Goal: Transaction & Acquisition: Download file/media

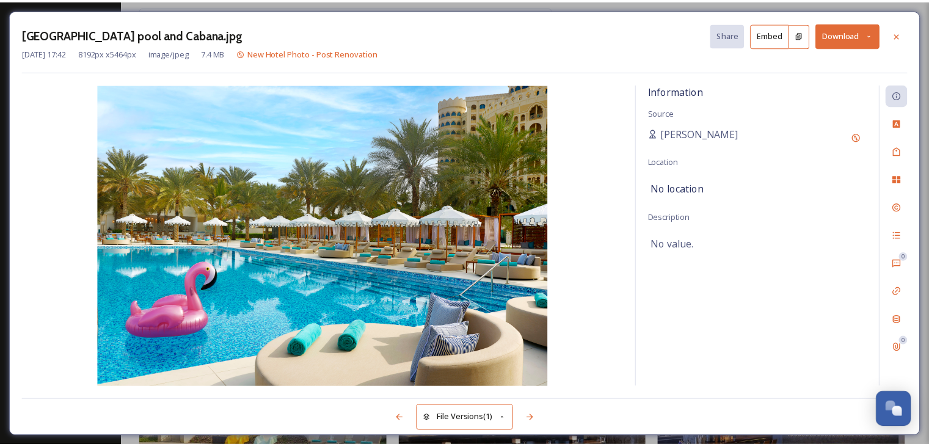
scroll to position [733, 0]
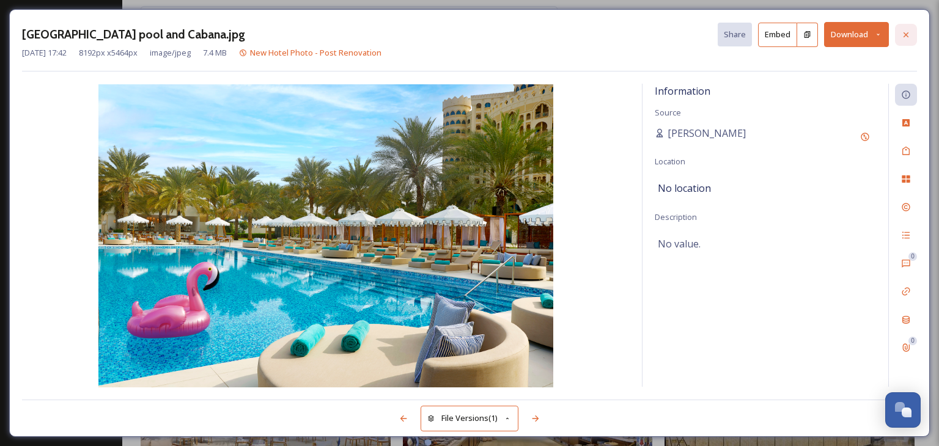
click at [902, 38] on icon at bounding box center [906, 35] width 10 height 10
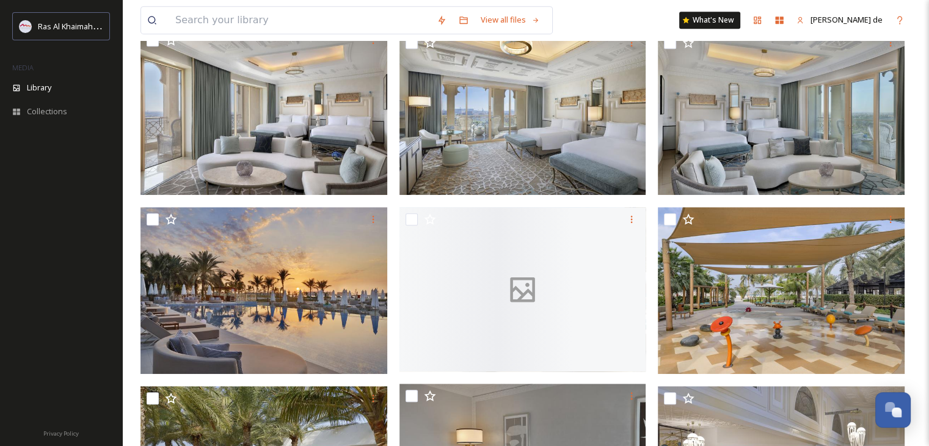
scroll to position [428, 0]
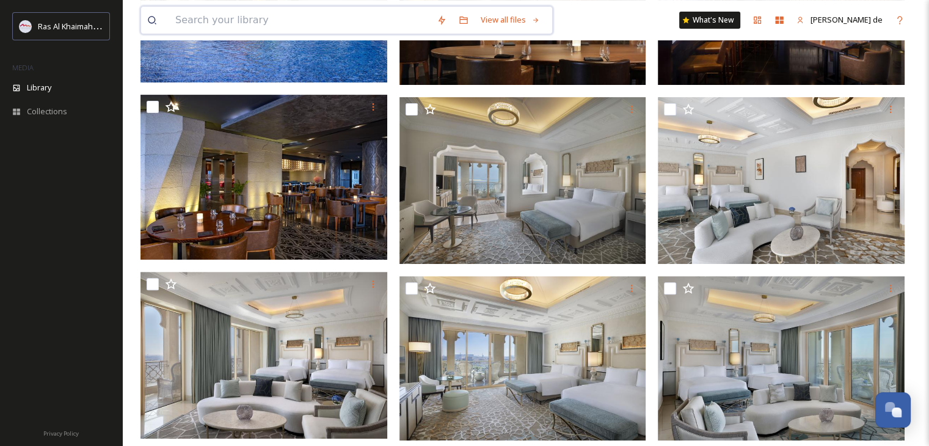
click at [327, 24] on input at bounding box center [300, 20] width 262 height 27
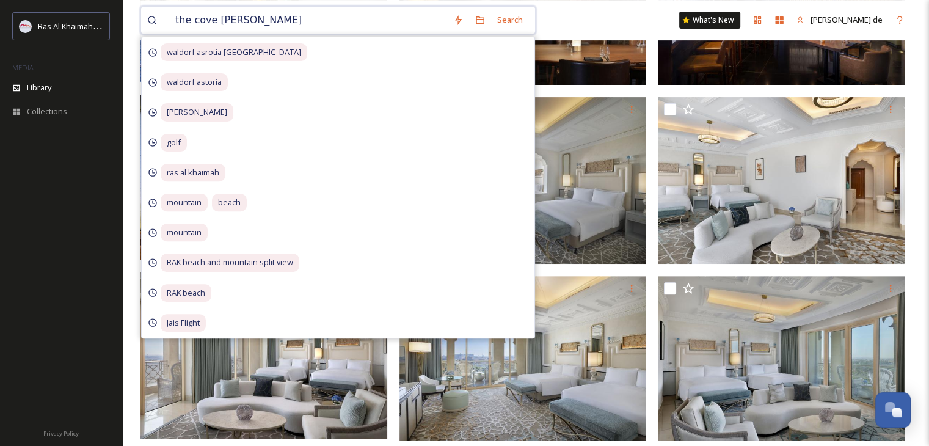
type input "the cove rotana"
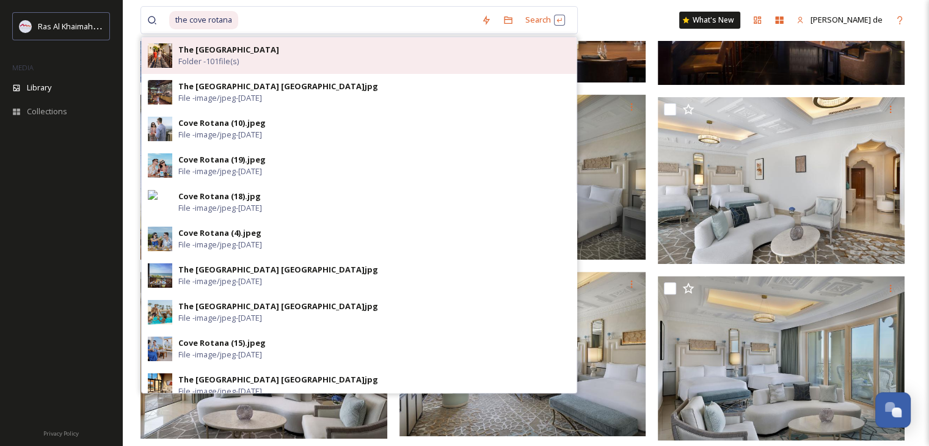
click at [386, 59] on div "The [GEOGRAPHIC_DATA] Folder - 101 file(s)" at bounding box center [374, 55] width 392 height 23
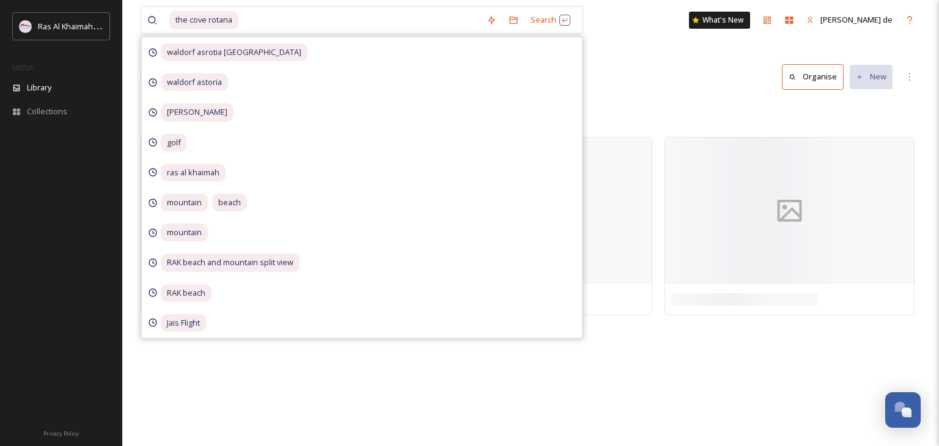
click at [797, 109] on div "Root Hotels The [GEOGRAPHIC_DATA]" at bounding box center [531, 112] width 780 height 23
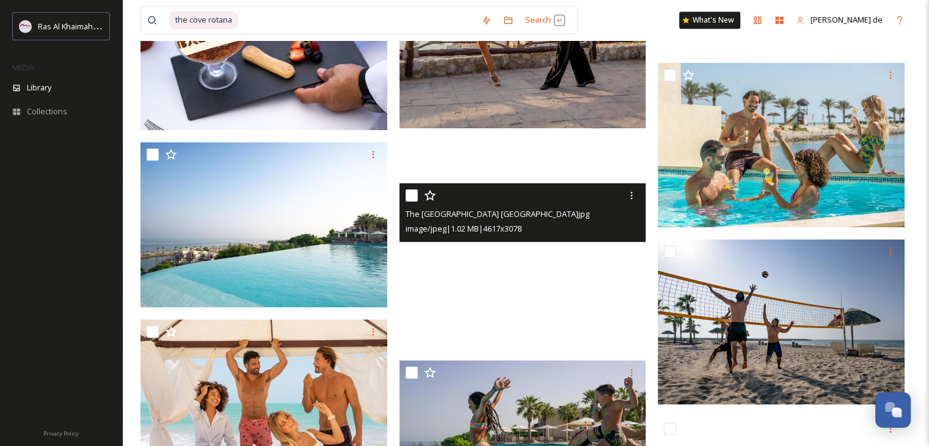
scroll to position [5310, 0]
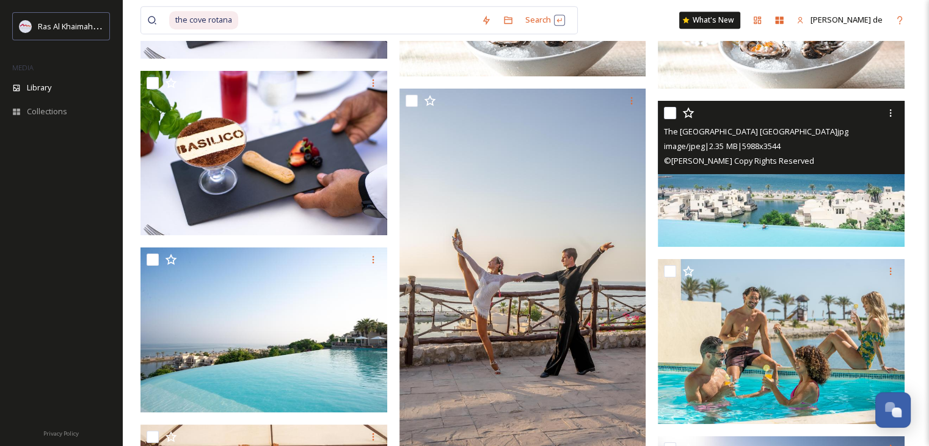
click at [833, 201] on img at bounding box center [781, 174] width 247 height 146
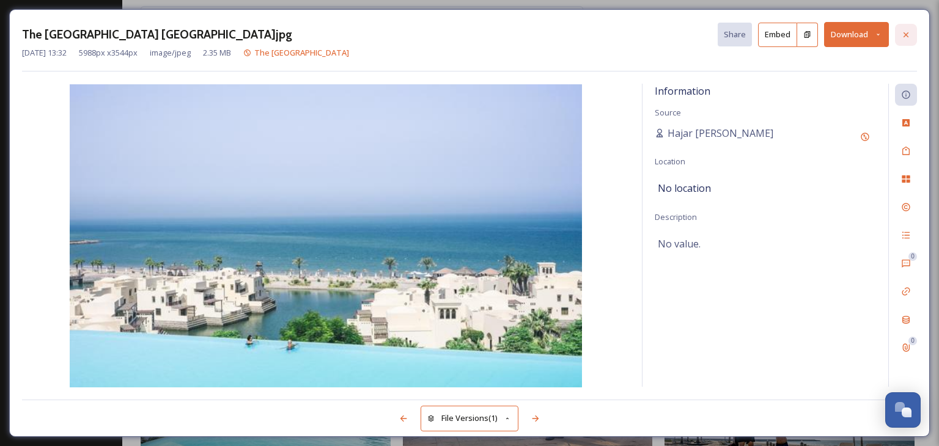
click at [909, 42] on div at bounding box center [906, 35] width 22 height 22
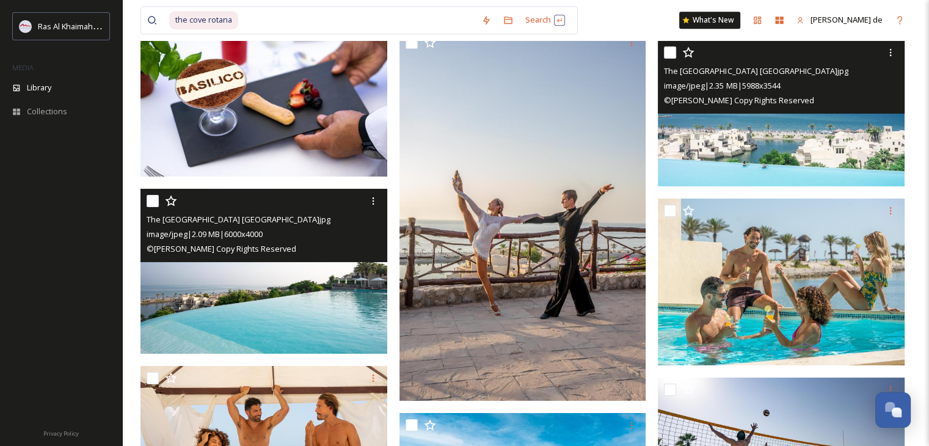
scroll to position [5432, 0]
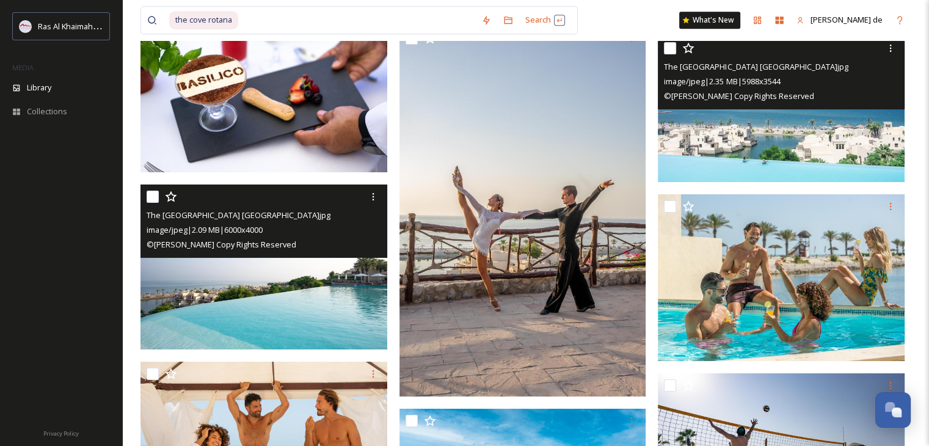
click at [328, 310] on img at bounding box center [264, 267] width 247 height 165
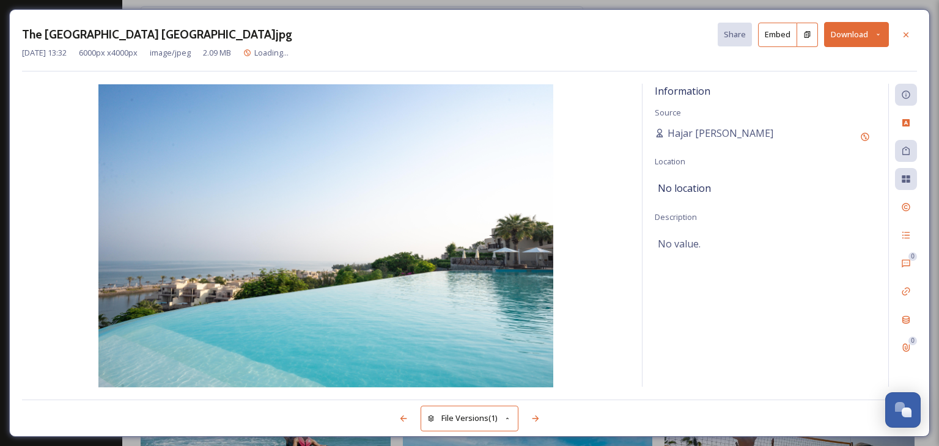
click at [838, 37] on button "Download" at bounding box center [856, 34] width 65 height 25
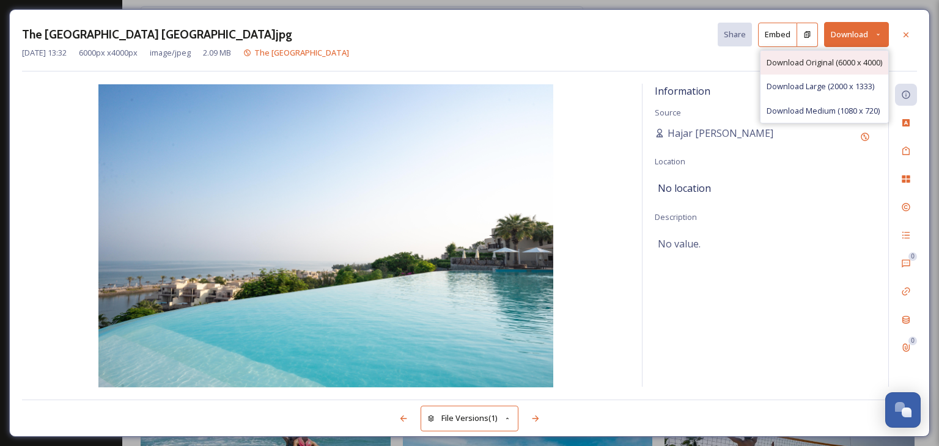
click at [821, 63] on span "Download Original (6000 x 4000)" at bounding box center [823, 63] width 115 height 12
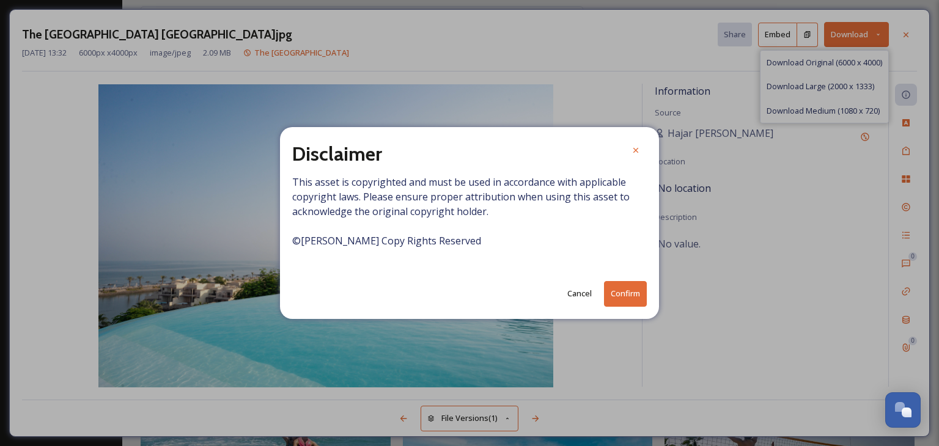
click at [622, 299] on button "Confirm" at bounding box center [625, 293] width 43 height 25
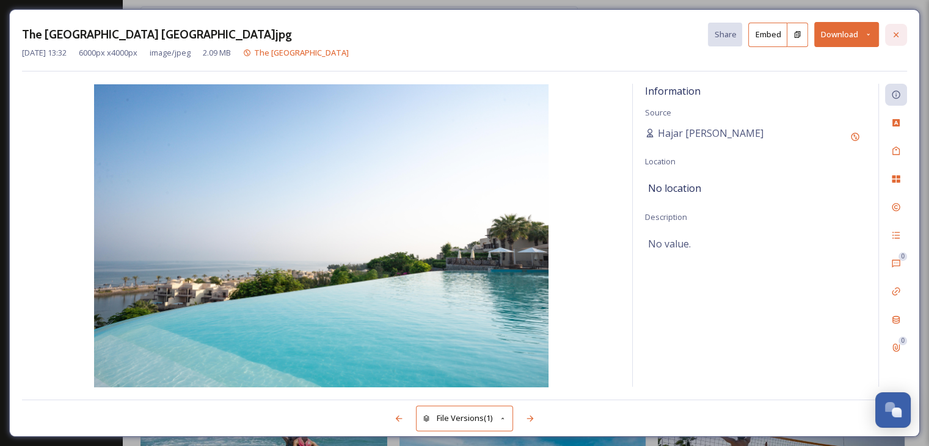
click at [894, 35] on icon at bounding box center [896, 35] width 10 height 10
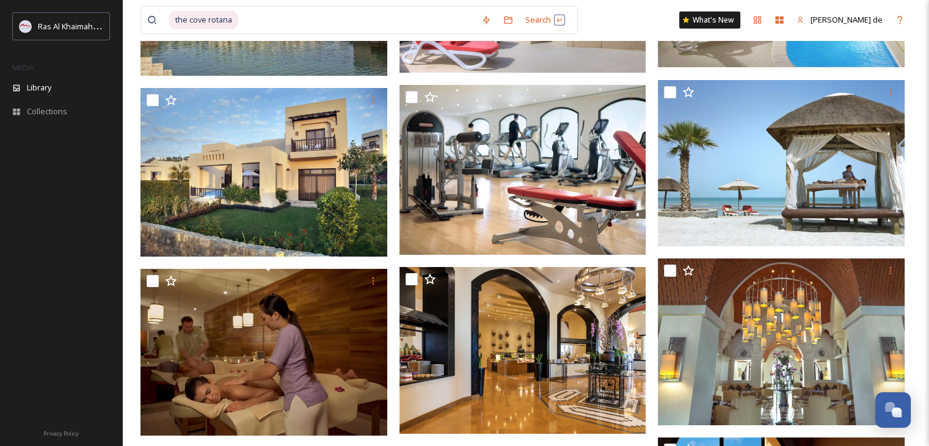
scroll to position [3244, 0]
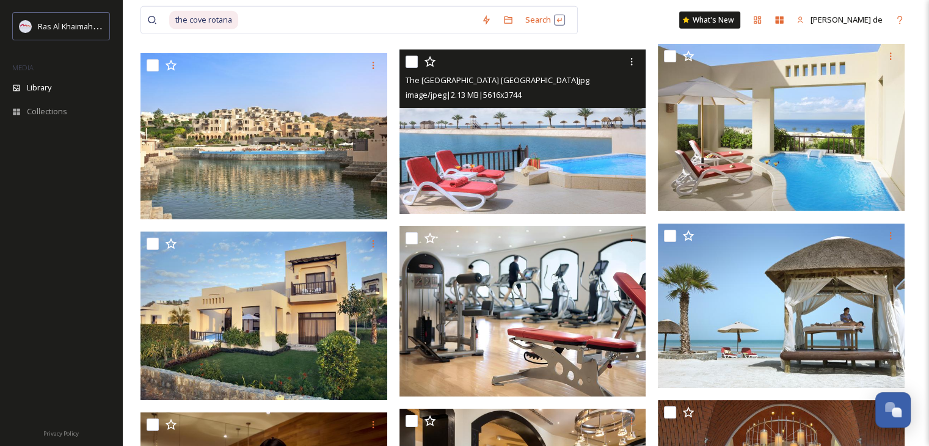
click at [599, 152] on img at bounding box center [523, 131] width 247 height 165
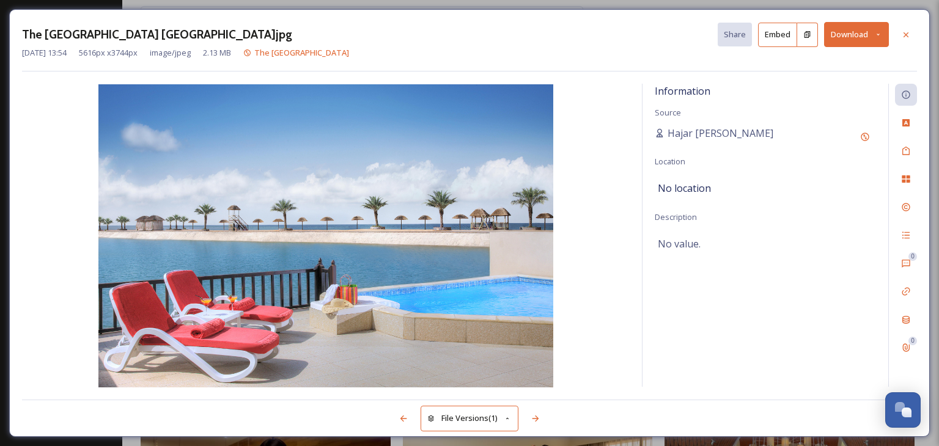
click at [876, 28] on button "Download" at bounding box center [856, 34] width 65 height 25
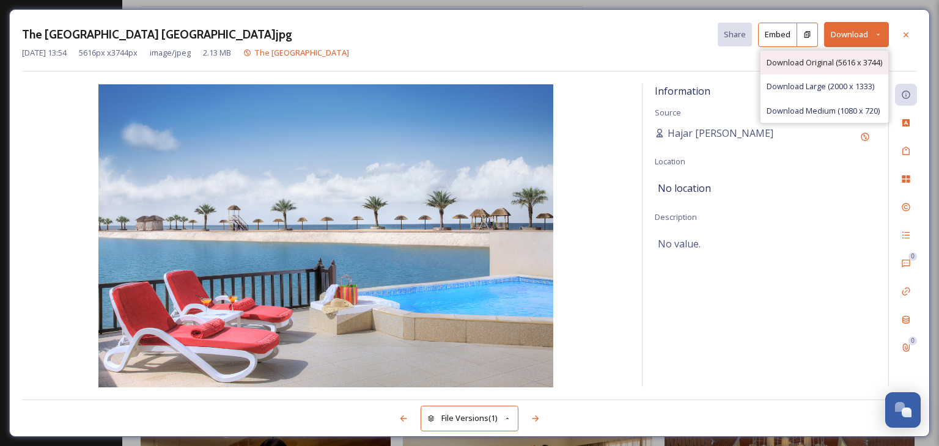
click at [783, 66] on span "Download Original (5616 x 3744)" at bounding box center [823, 63] width 115 height 12
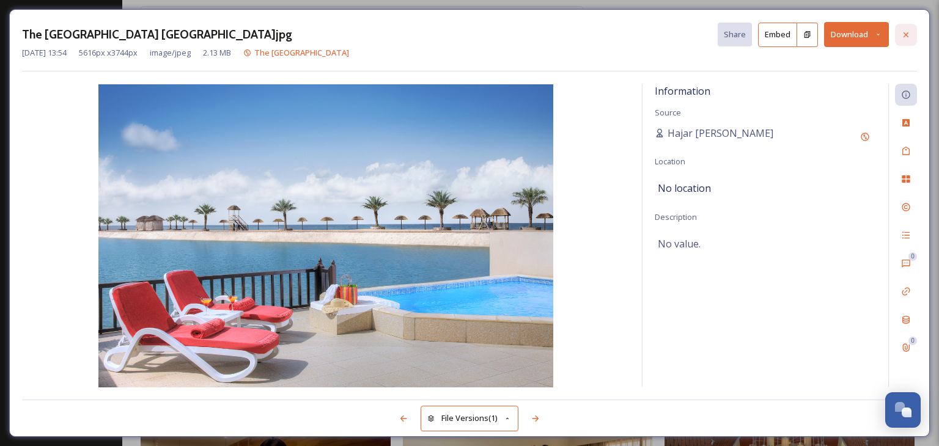
click at [910, 35] on icon at bounding box center [906, 35] width 10 height 10
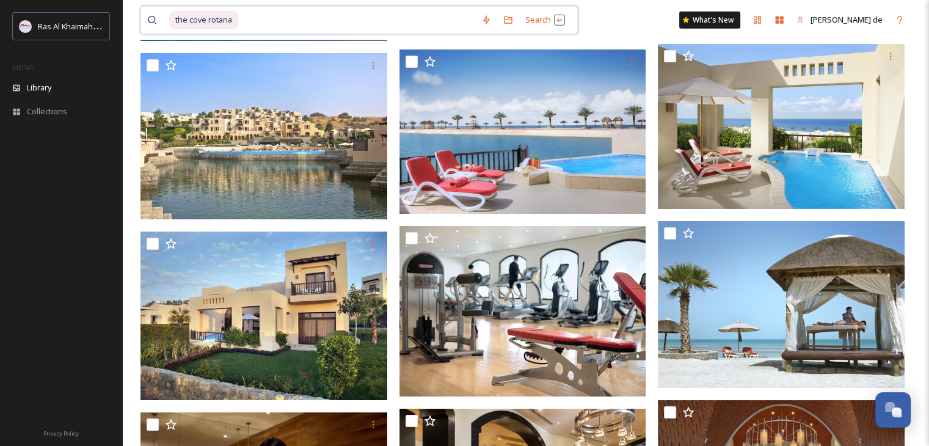
click at [335, 24] on input at bounding box center [358, 20] width 236 height 27
drag, startPoint x: 389, startPoint y: 23, endPoint x: 156, endPoint y: 23, distance: 232.2
click at [156, 23] on div "the cove rotana" at bounding box center [311, 20] width 328 height 27
type input "t"
type input "s"
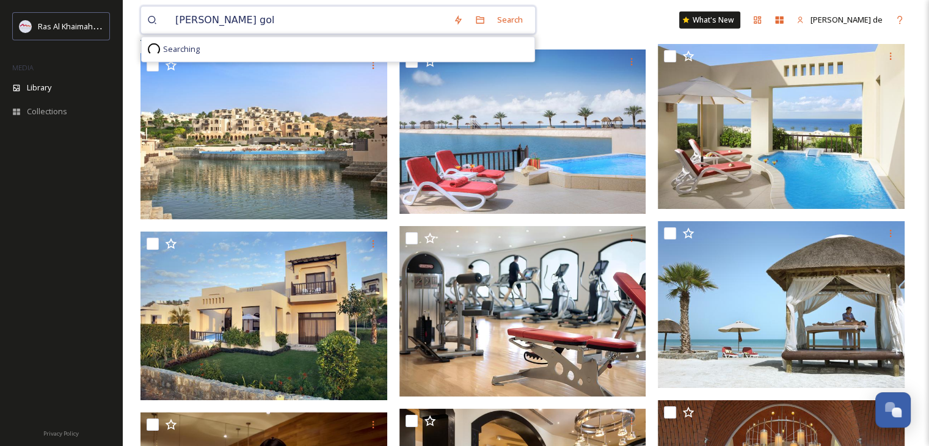
type input "[PERSON_NAME] golf"
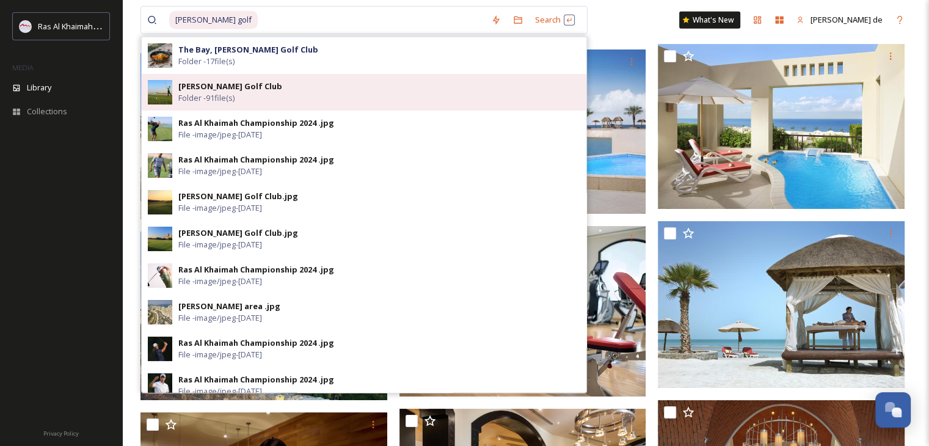
click at [262, 86] on div "[PERSON_NAME] Golf Club Folder - 91 file(s)" at bounding box center [379, 92] width 402 height 23
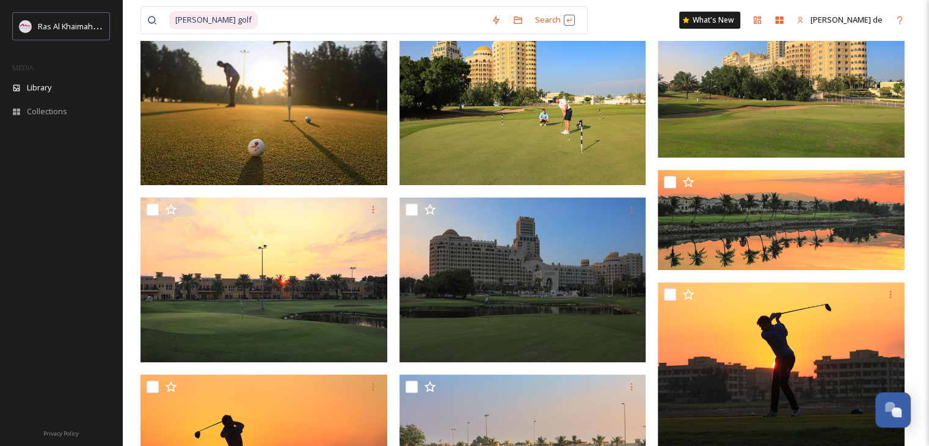
scroll to position [428, 0]
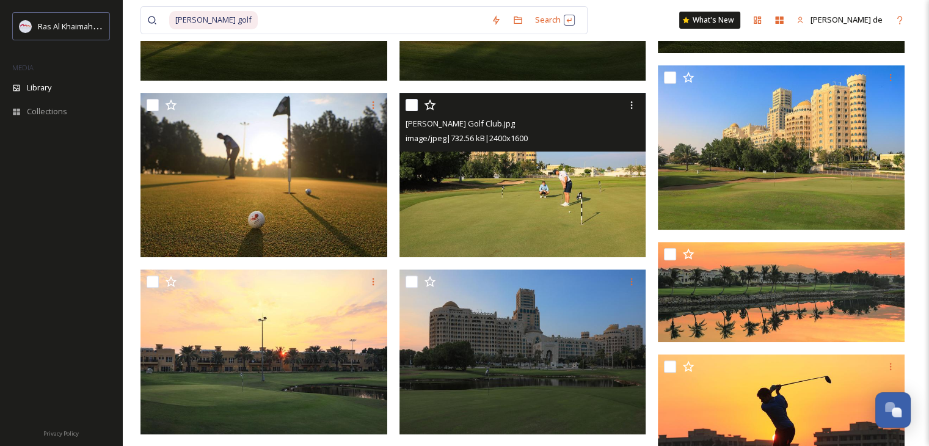
click at [538, 214] on img at bounding box center [523, 175] width 247 height 165
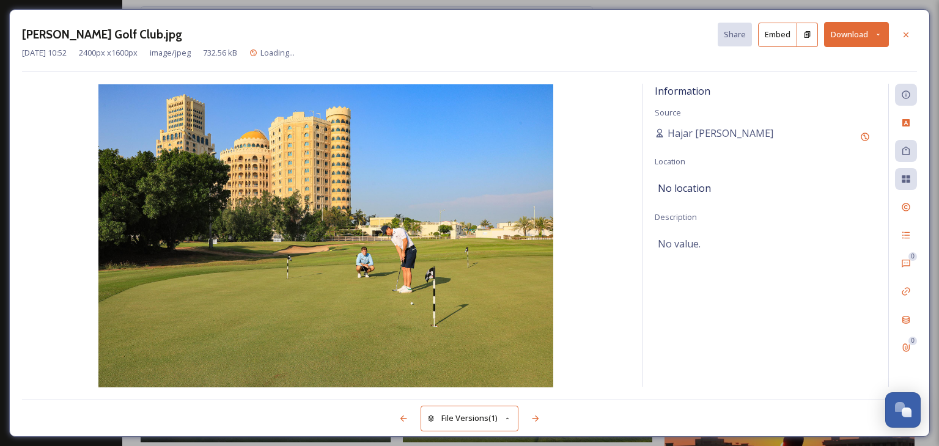
click at [857, 34] on button "Download" at bounding box center [856, 34] width 65 height 25
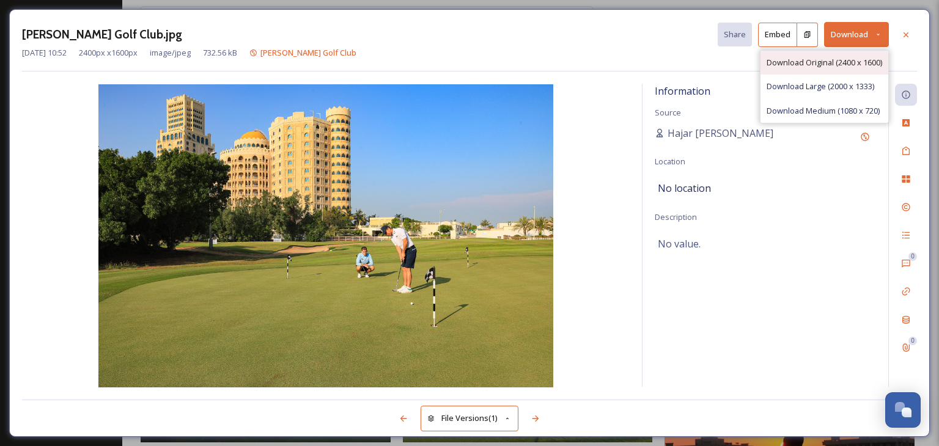
click at [843, 62] on span "Download Original (2400 x 1600)" at bounding box center [823, 63] width 115 height 12
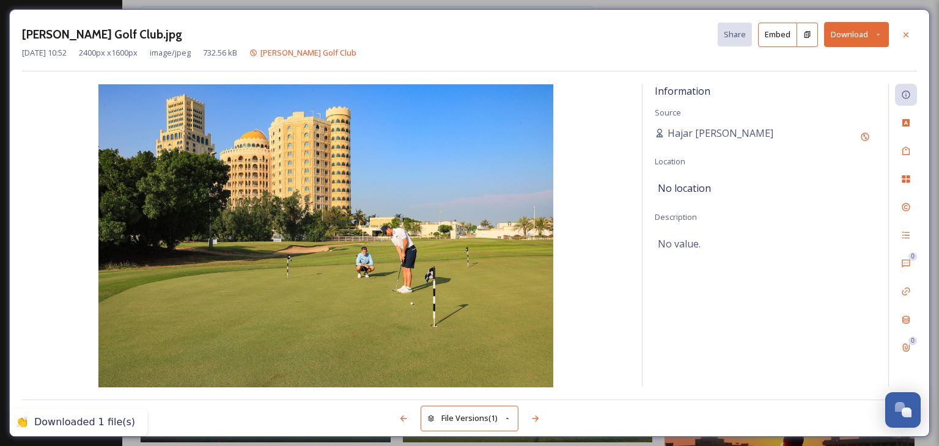
click at [907, 36] on icon at bounding box center [905, 34] width 5 height 5
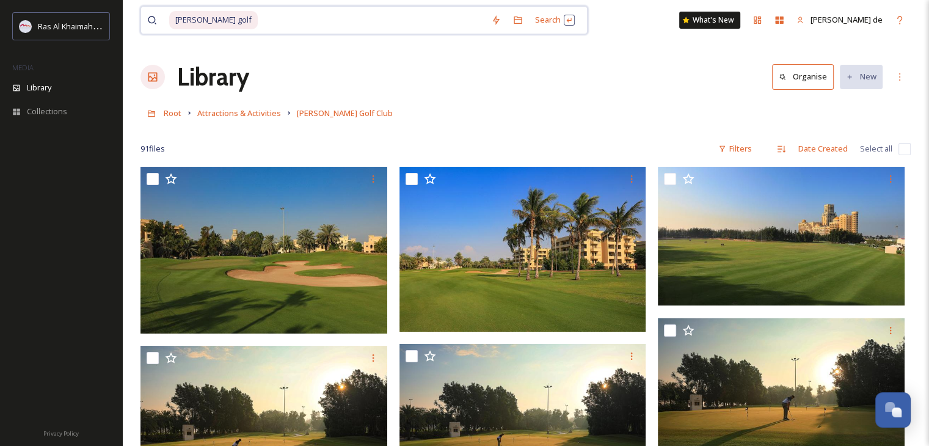
click at [330, 17] on input at bounding box center [372, 20] width 226 height 27
drag, startPoint x: 171, startPoint y: 39, endPoint x: 106, endPoint y: 45, distance: 65.0
click at [193, 26] on span "[PERSON_NAME] golf" at bounding box center [213, 20] width 89 height 18
click at [226, 23] on span "[PERSON_NAME] golf" at bounding box center [213, 20] width 89 height 18
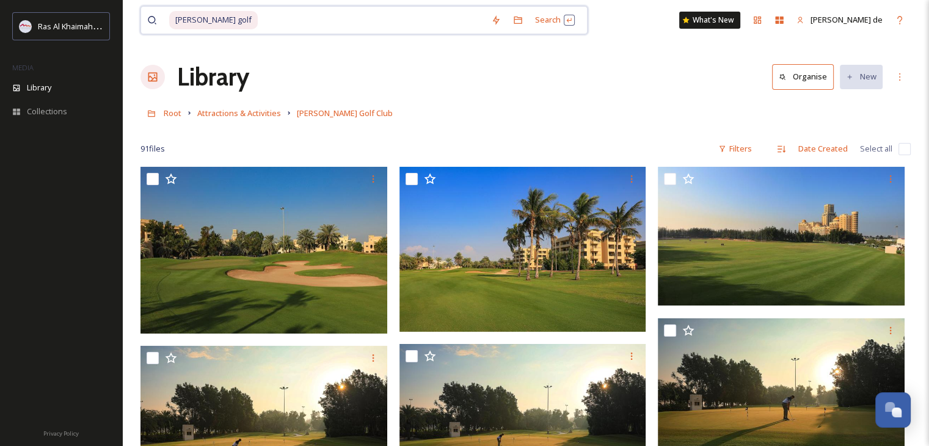
drag, startPoint x: 232, startPoint y: 20, endPoint x: 199, endPoint y: 12, distance: 33.9
click at [199, 12] on div "[PERSON_NAME] golf" at bounding box center [327, 20] width 316 height 27
type input "a"
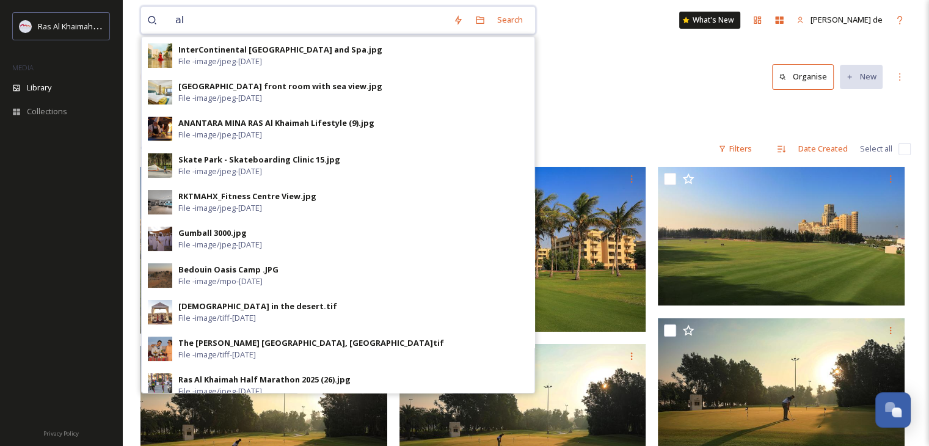
type input "a"
type input "[PERSON_NAME] tour"
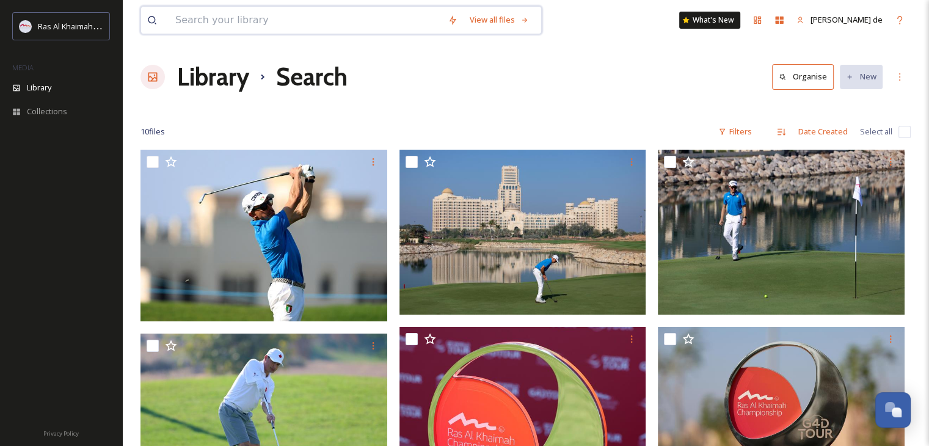
click at [288, 24] on input at bounding box center [305, 20] width 273 height 27
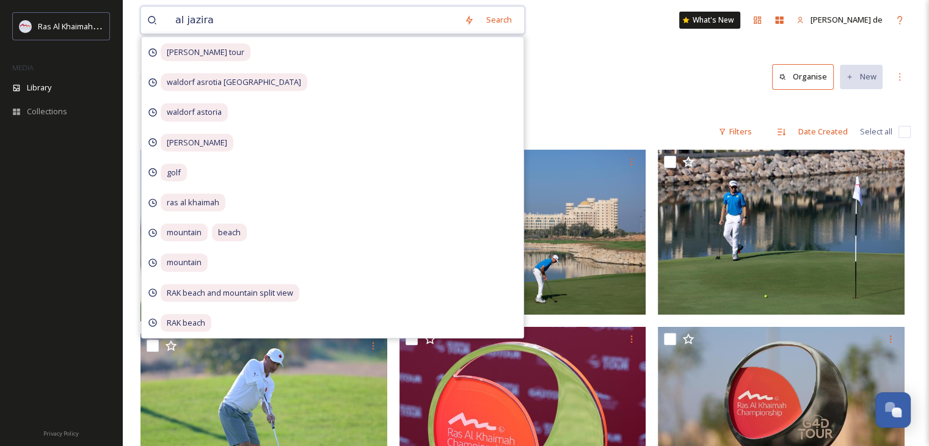
type input "al jazirah"
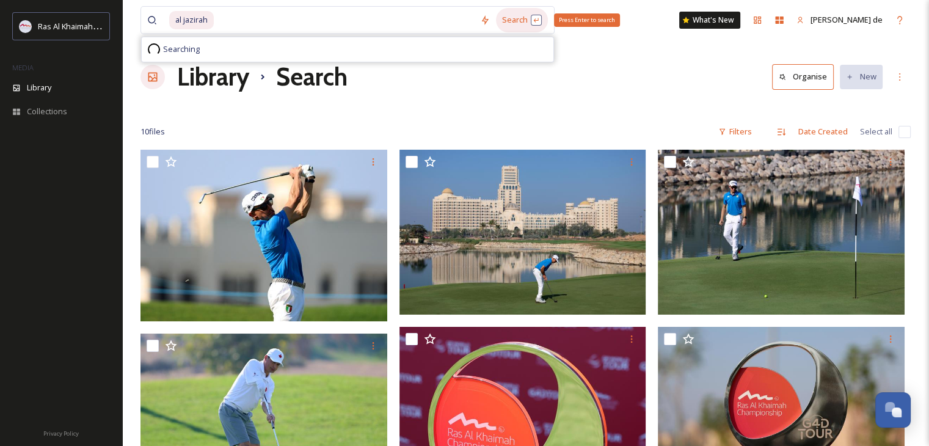
click at [522, 29] on div "Search Press Enter to search" at bounding box center [522, 20] width 52 height 24
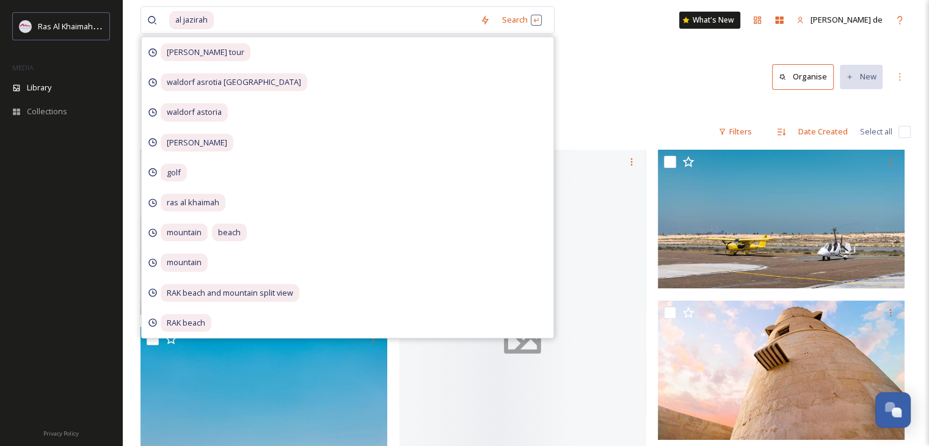
click at [664, 69] on div "Library Search Organise New" at bounding box center [526, 77] width 770 height 37
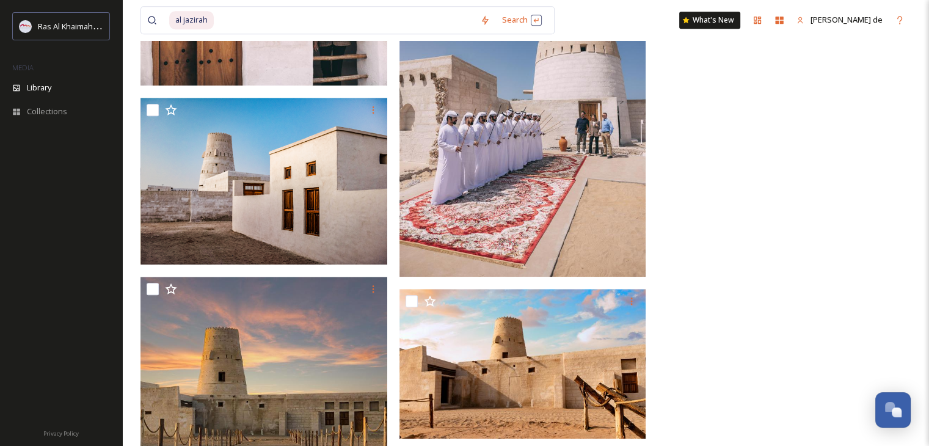
scroll to position [818, 0]
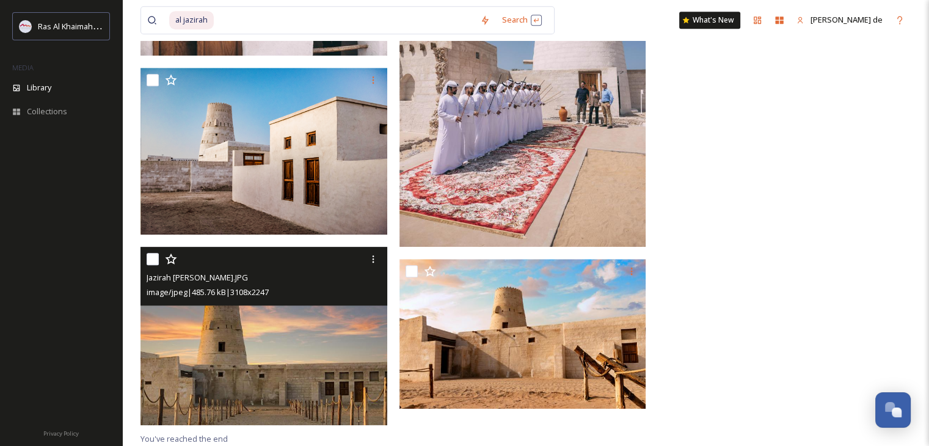
click at [312, 372] on img at bounding box center [264, 336] width 247 height 178
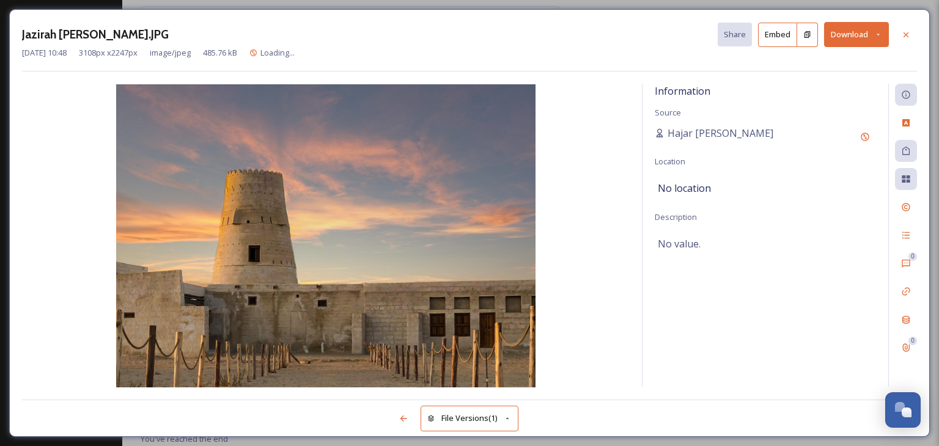
click at [838, 34] on button "Download" at bounding box center [856, 34] width 65 height 25
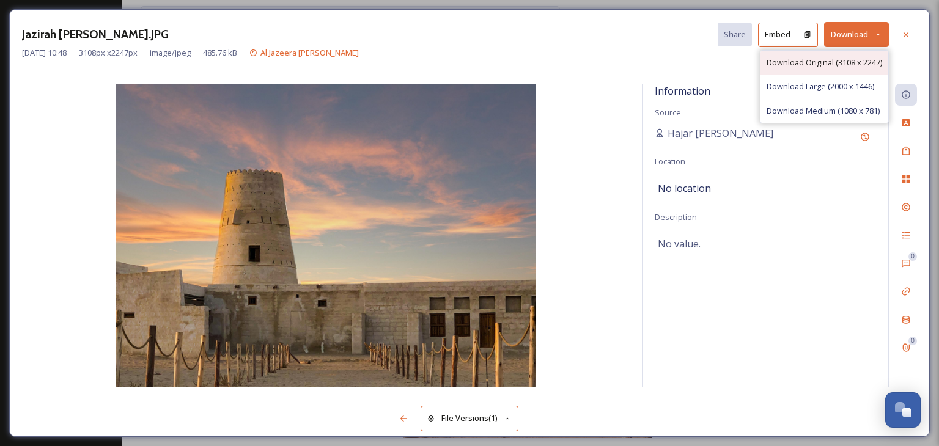
click at [835, 69] on div "Download Original (3108 x 2247)" at bounding box center [824, 63] width 128 height 24
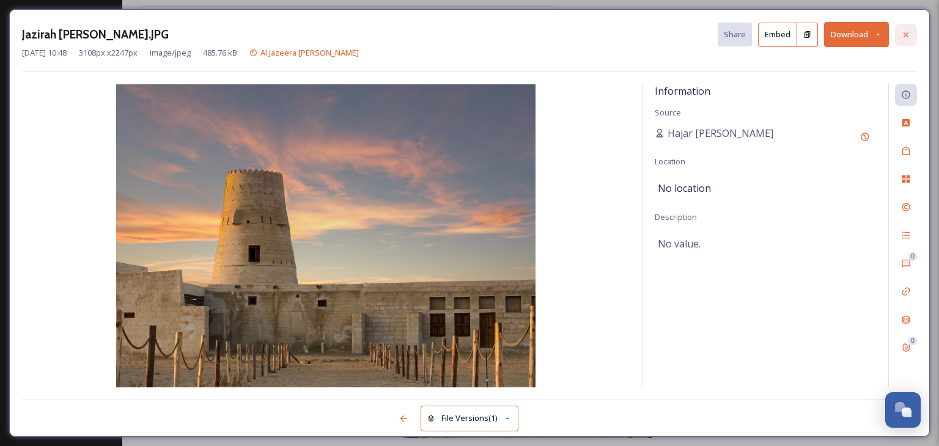
click at [904, 34] on icon at bounding box center [905, 34] width 5 height 5
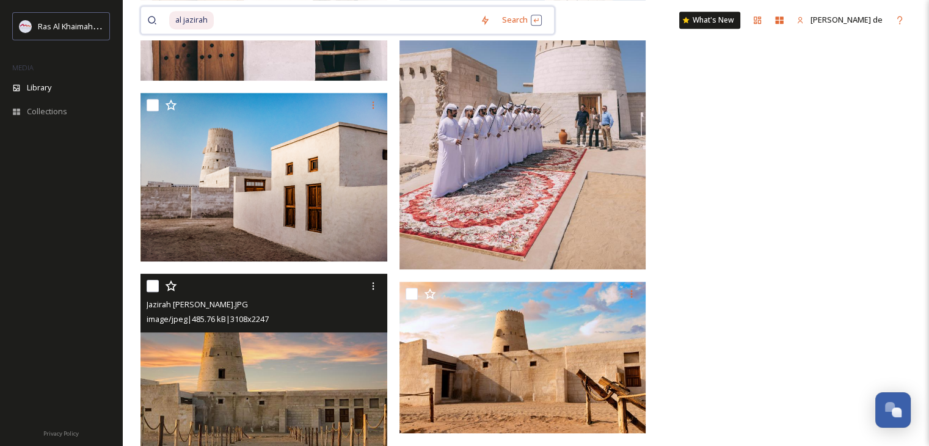
click at [271, 18] on input at bounding box center [344, 20] width 259 height 27
drag, startPoint x: 198, startPoint y: 23, endPoint x: 150, endPoint y: 23, distance: 48.3
click at [150, 23] on div "al jazirah" at bounding box center [310, 20] width 327 height 27
click at [200, 16] on span "al jazirah" at bounding box center [191, 20] width 45 height 18
click at [208, 19] on span "al jazirah" at bounding box center [191, 20] width 45 height 18
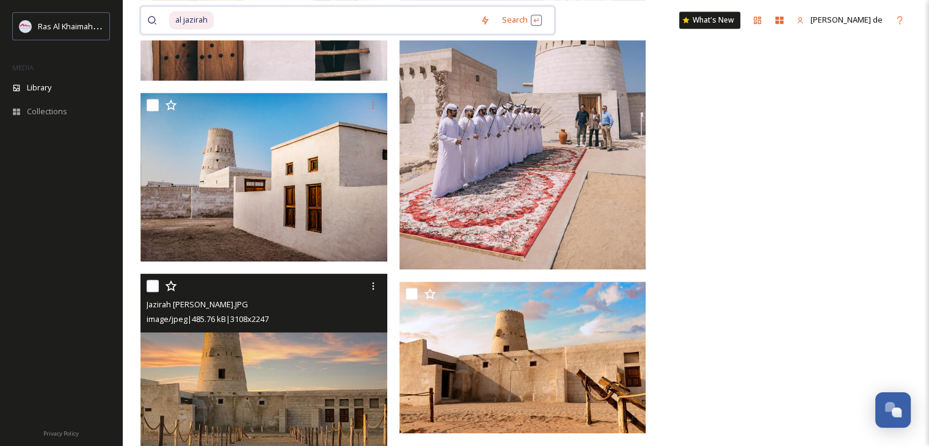
drag, startPoint x: 215, startPoint y: 19, endPoint x: 123, endPoint y: 20, distance: 92.3
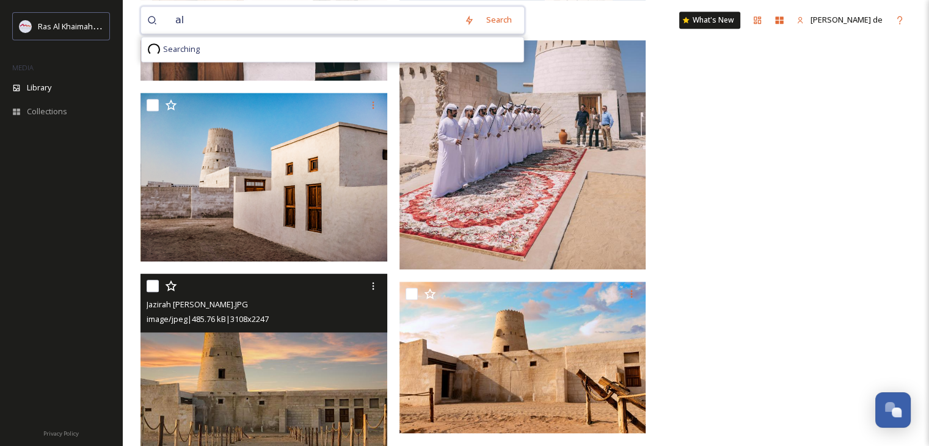
type input "a"
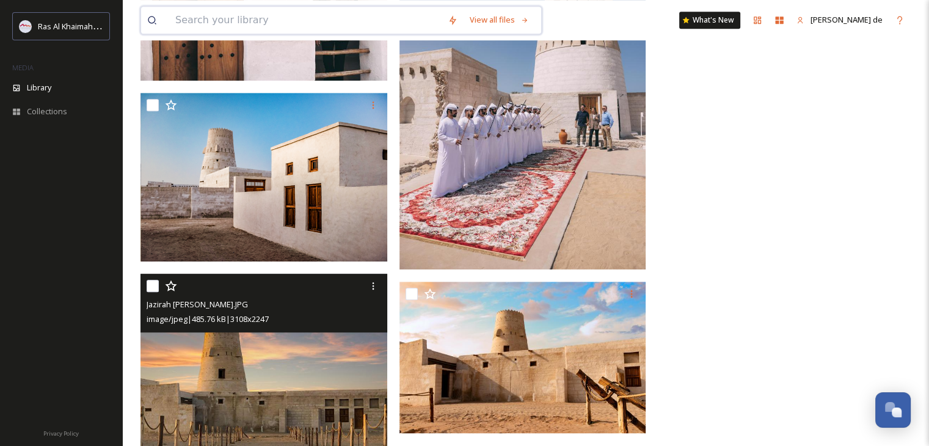
paste input "[PERSON_NAME][GEOGRAPHIC_DATA]"
type input "[PERSON_NAME][GEOGRAPHIC_DATA]"
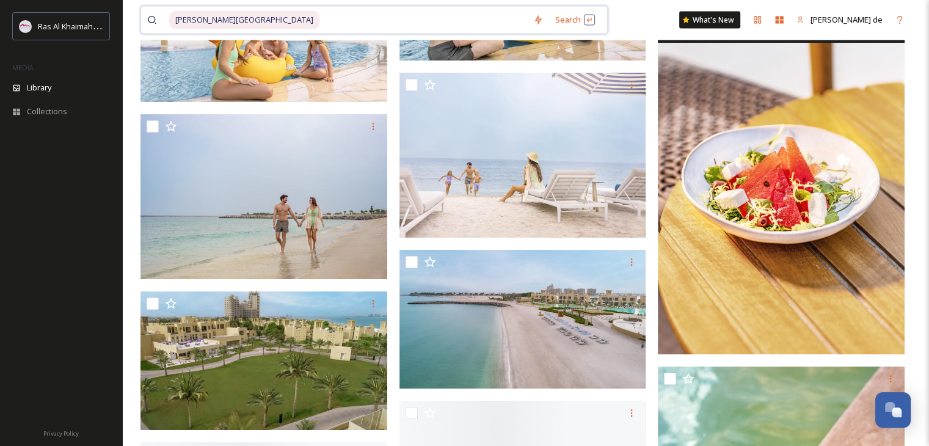
scroll to position [2811, 0]
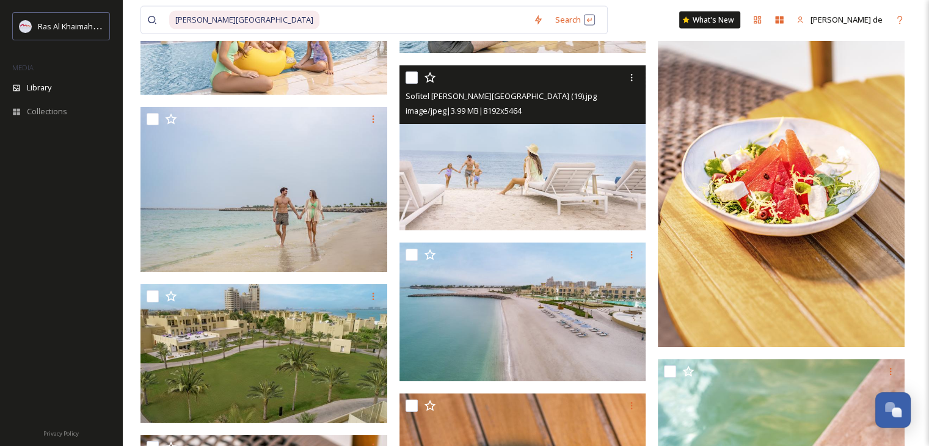
click at [545, 192] on img at bounding box center [523, 147] width 247 height 165
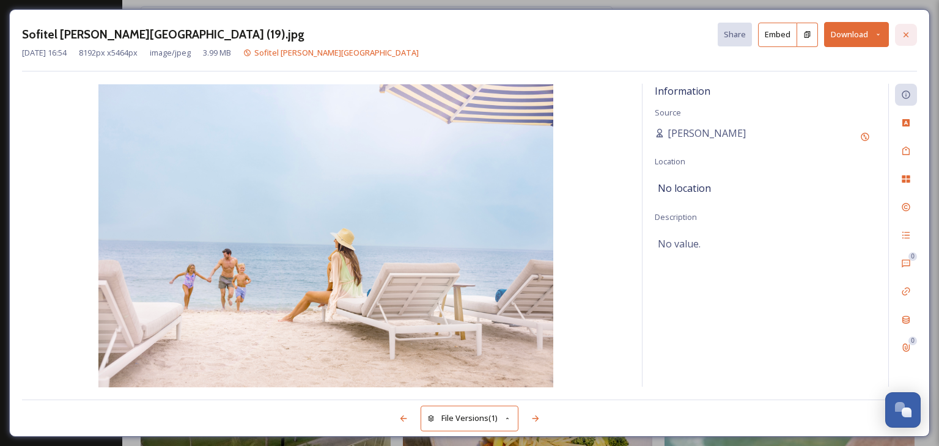
click at [906, 30] on icon at bounding box center [906, 35] width 10 height 10
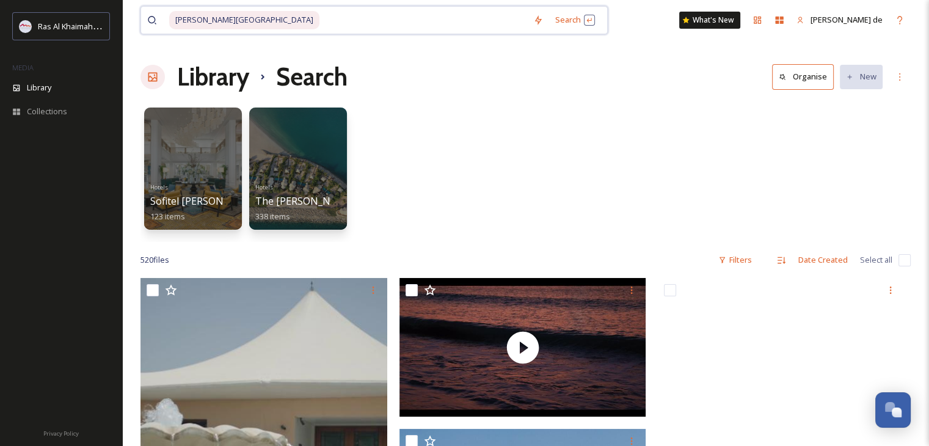
click at [364, 18] on input at bounding box center [424, 20] width 207 height 27
drag, startPoint x: 308, startPoint y: 20, endPoint x: 68, endPoint y: 20, distance: 240.1
click at [321, 13] on input at bounding box center [424, 20] width 207 height 27
type input "A"
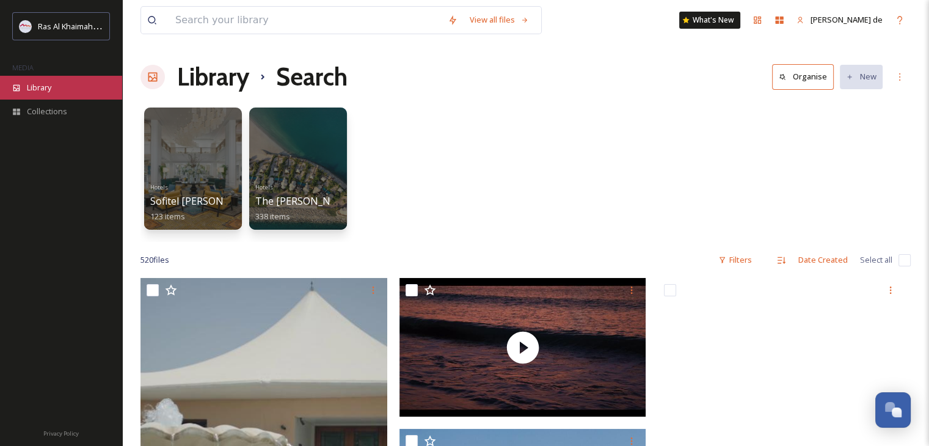
click at [26, 80] on div "Library" at bounding box center [61, 88] width 122 height 24
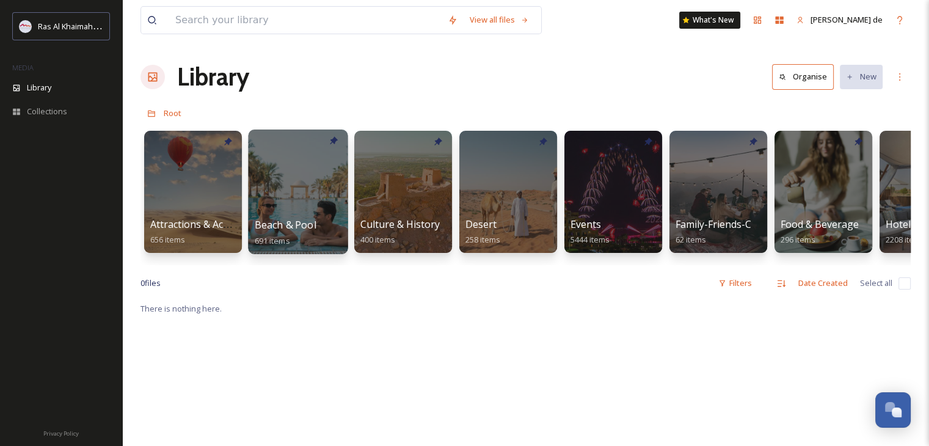
click at [337, 207] on div at bounding box center [298, 192] width 100 height 125
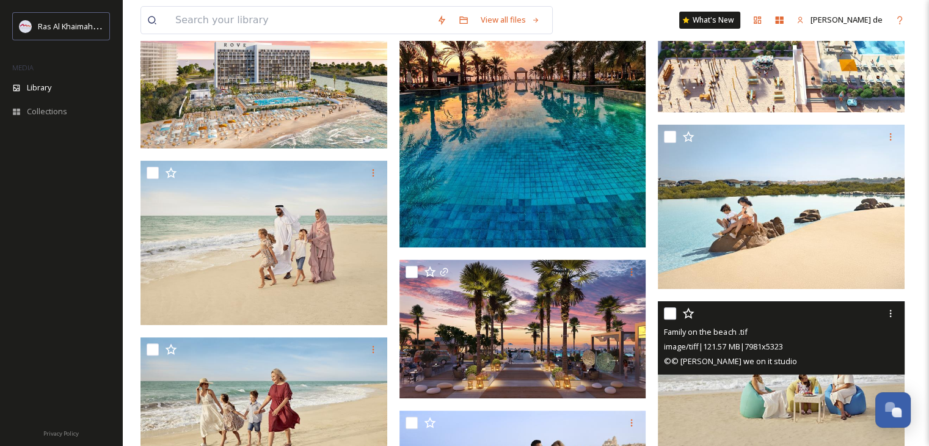
scroll to position [522, 0]
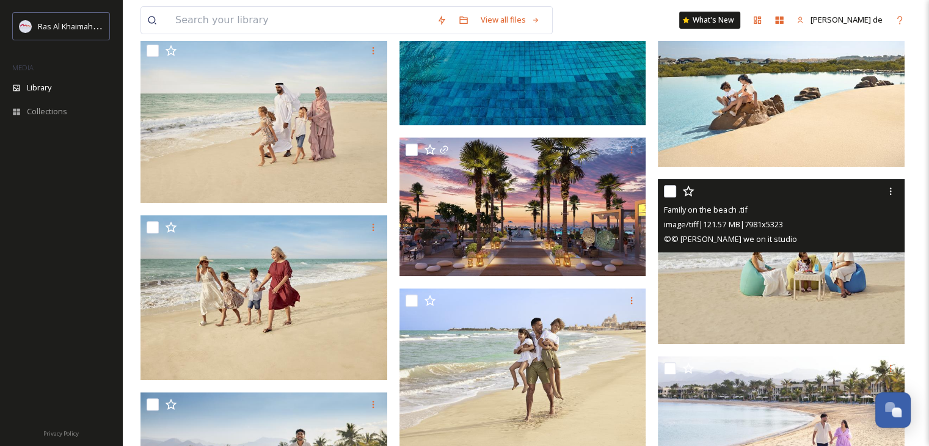
click at [827, 307] on img at bounding box center [781, 261] width 247 height 165
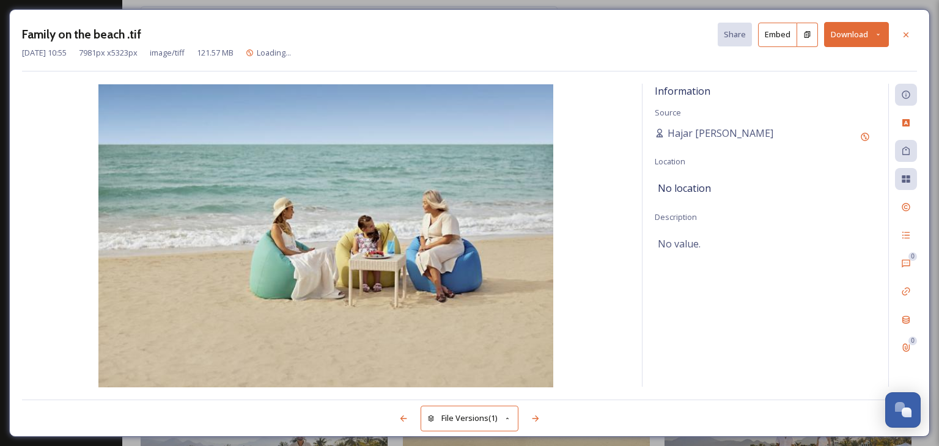
click at [853, 40] on button "Download" at bounding box center [856, 34] width 65 height 25
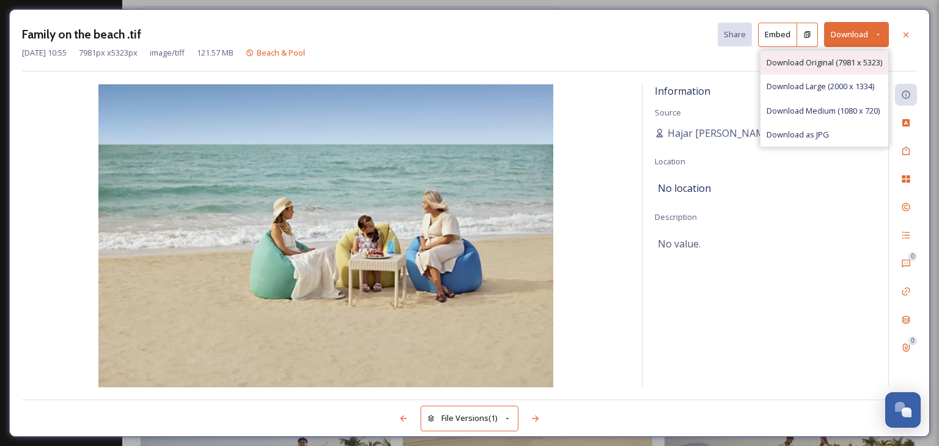
click at [842, 57] on span "Download Original (7981 x 5323)" at bounding box center [823, 63] width 115 height 12
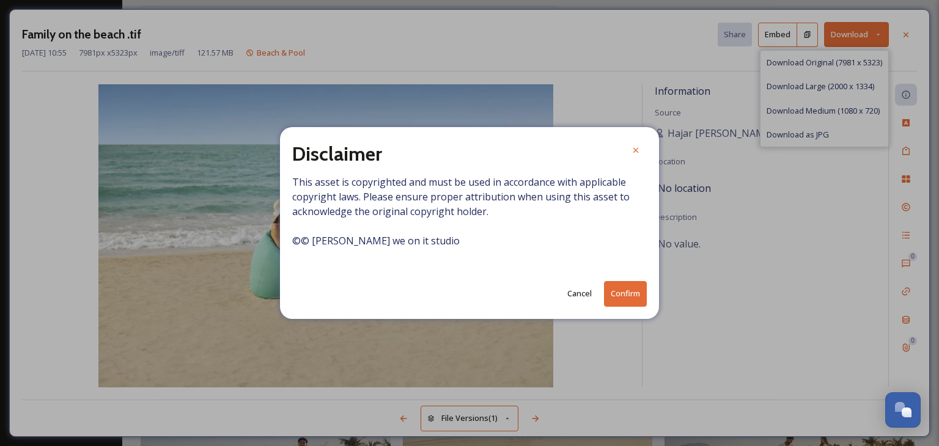
click at [616, 294] on button "Confirm" at bounding box center [625, 293] width 43 height 25
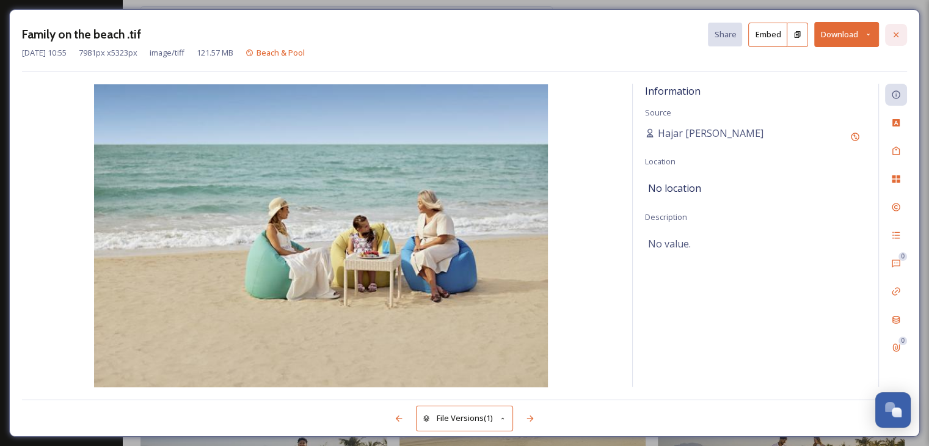
click at [888, 35] on div at bounding box center [896, 35] width 22 height 22
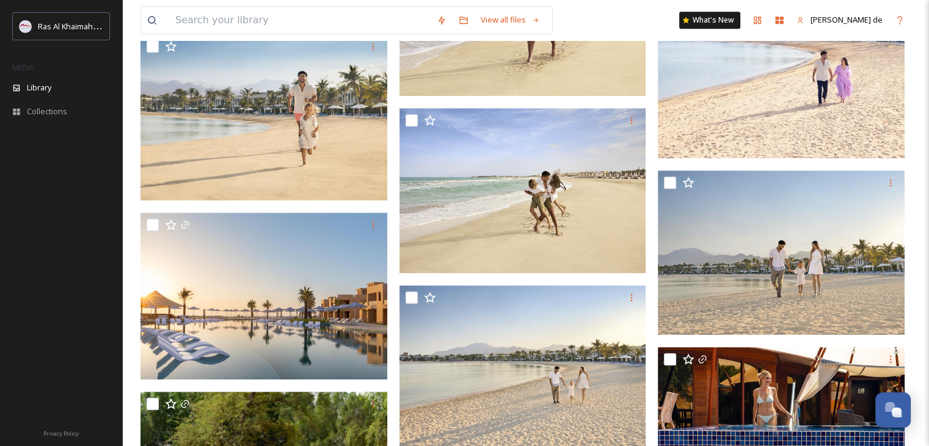
scroll to position [705, 0]
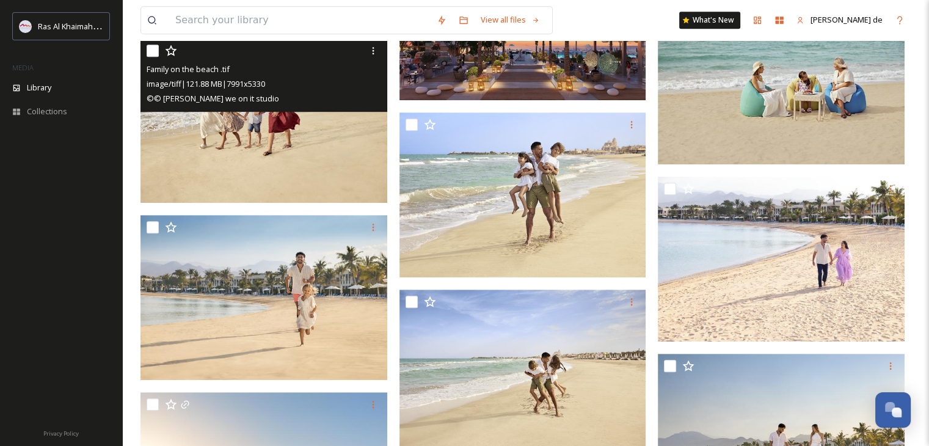
click at [294, 153] on img at bounding box center [264, 120] width 247 height 165
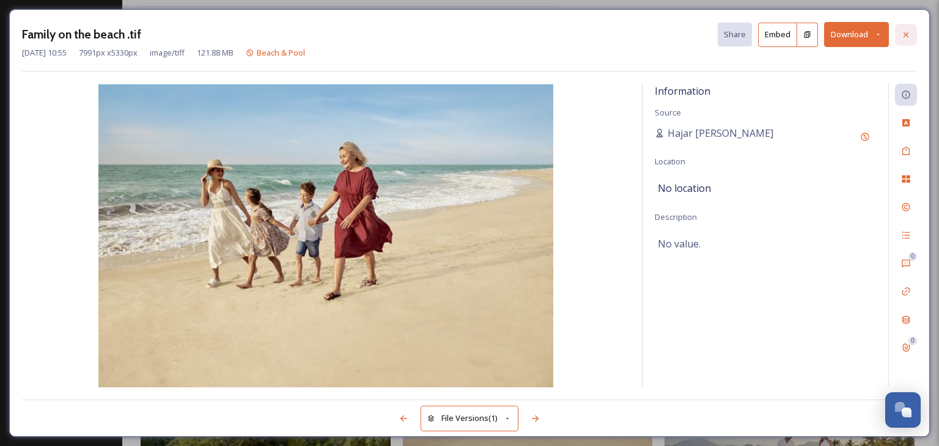
click at [905, 39] on div at bounding box center [906, 35] width 22 height 22
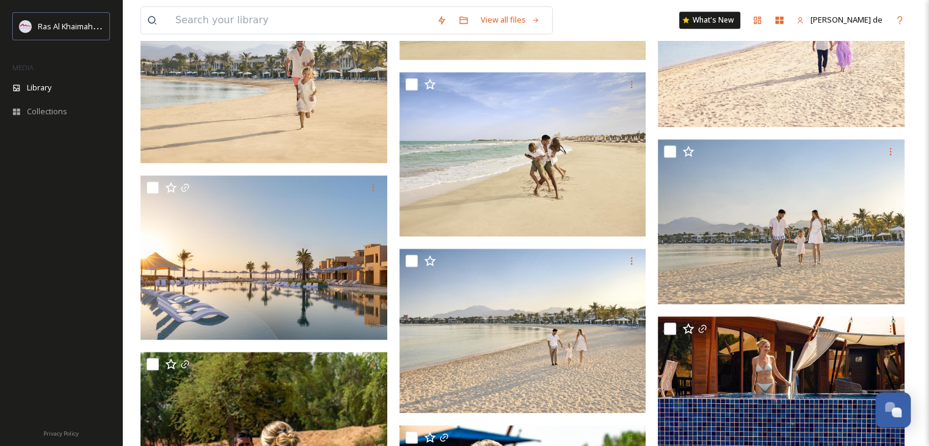
scroll to position [630, 0]
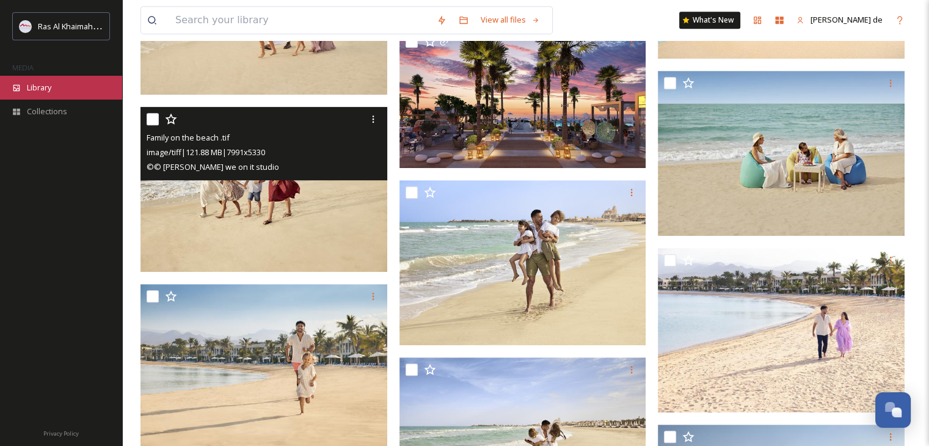
drag, startPoint x: 0, startPoint y: 209, endPoint x: 72, endPoint y: 78, distance: 149.3
click at [0, 209] on div at bounding box center [61, 280] width 122 height 277
